Goal: Entertainment & Leisure: Consume media (video, audio)

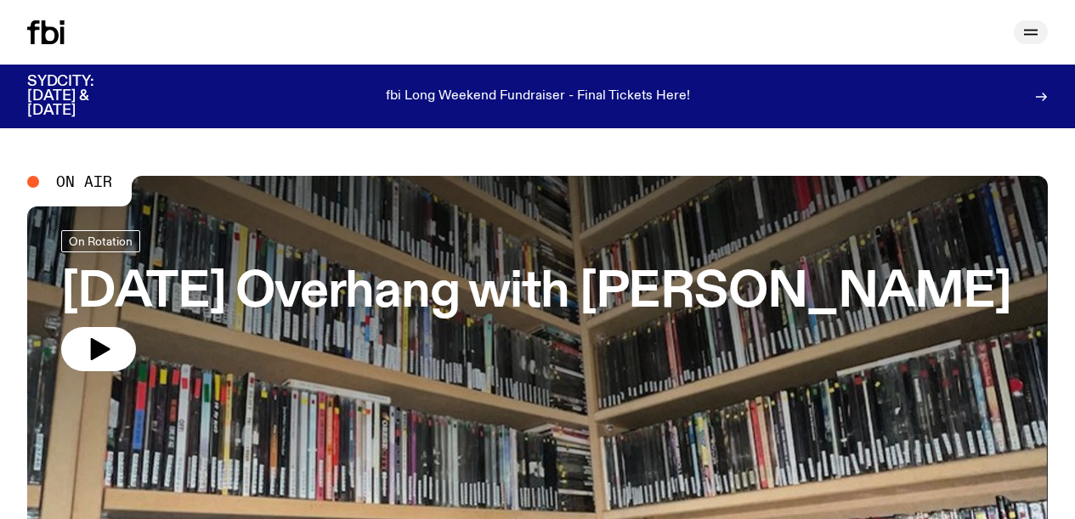
click at [1033, 33] on icon "button" at bounding box center [1030, 32] width 20 height 20
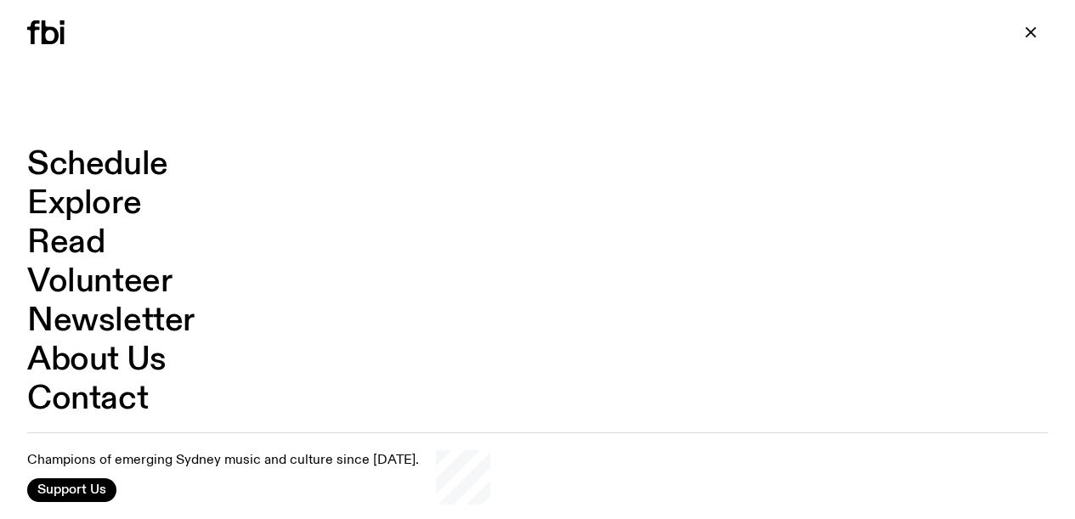
click at [76, 168] on link "Schedule" at bounding box center [97, 165] width 141 height 32
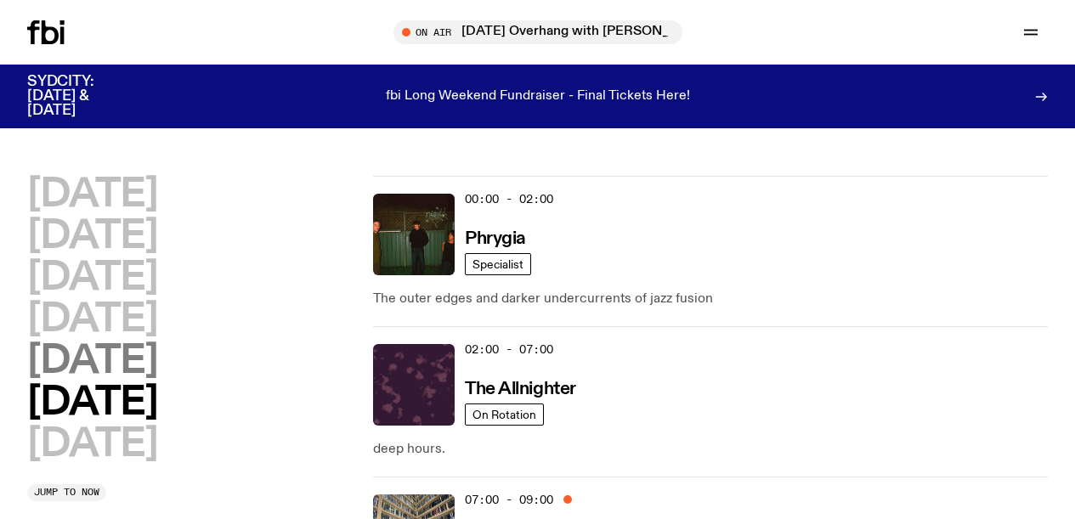
click at [105, 363] on h2 "[DATE]" at bounding box center [92, 361] width 130 height 38
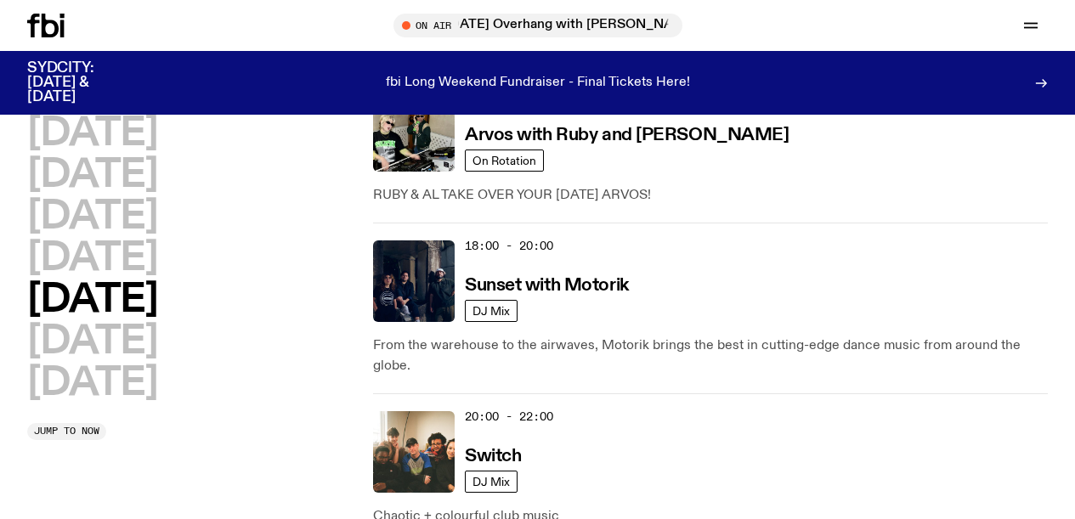
scroll to position [931, 0]
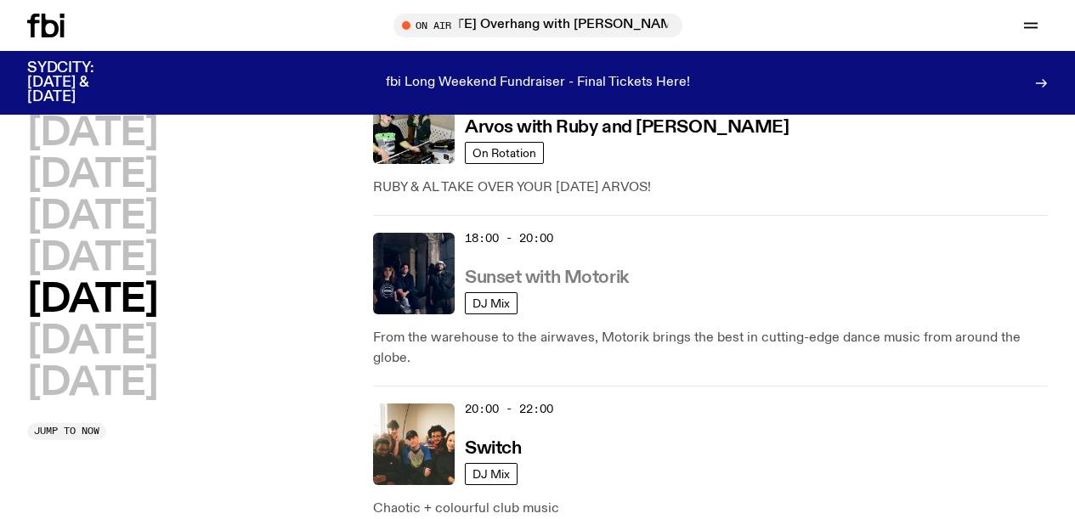
click at [574, 269] on h3 "Sunset with Motorik" at bounding box center [547, 278] width 164 height 18
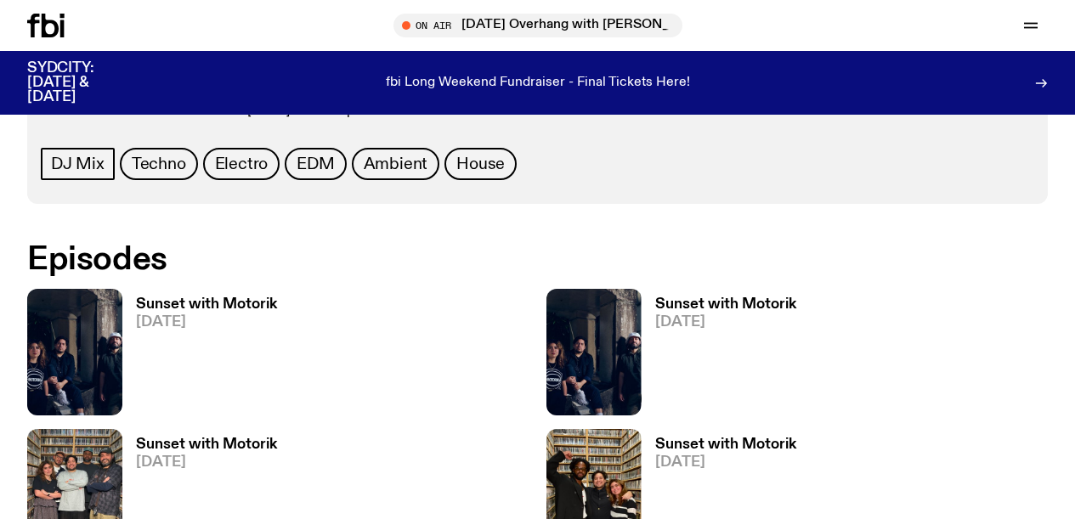
scroll to position [875, 0]
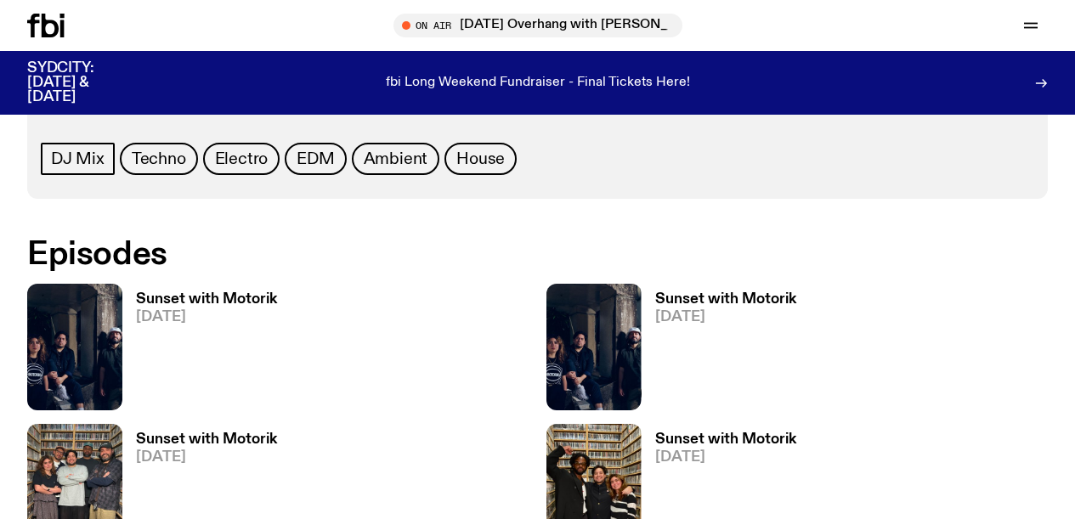
click at [176, 301] on h3 "Sunset with Motorik" at bounding box center [206, 299] width 141 height 14
